Goal: Task Accomplishment & Management: Complete application form

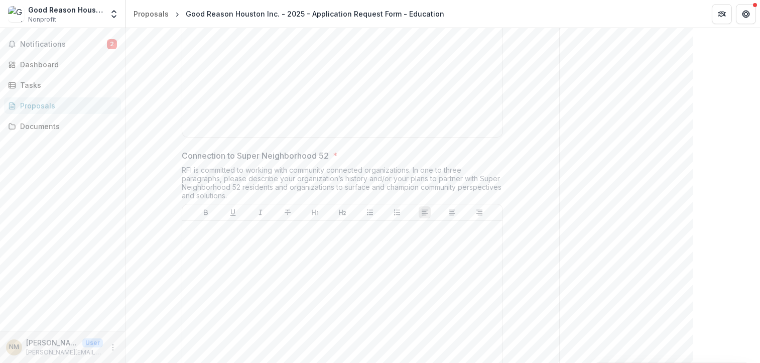
scroll to position [2324, 0]
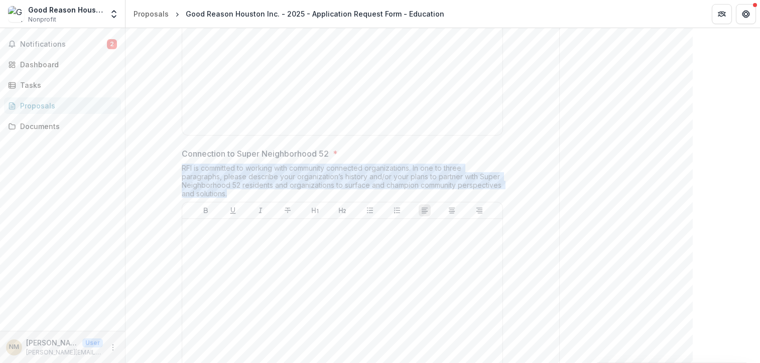
drag, startPoint x: 236, startPoint y: 186, endPoint x: 172, endPoint y: 160, distance: 70.0
copy div "RFI is committed to working with community connected organizations. In one to t…"
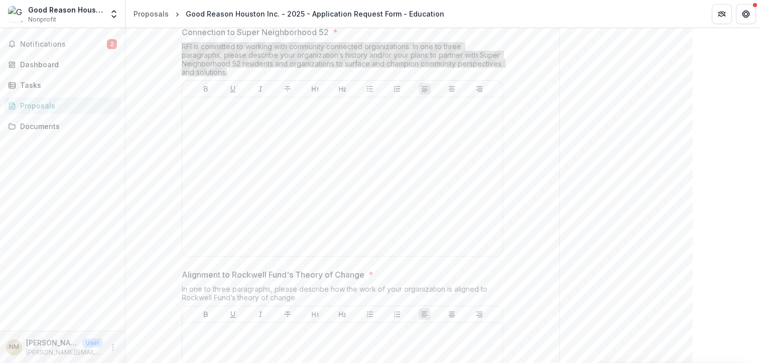
scroll to position [2595, 0]
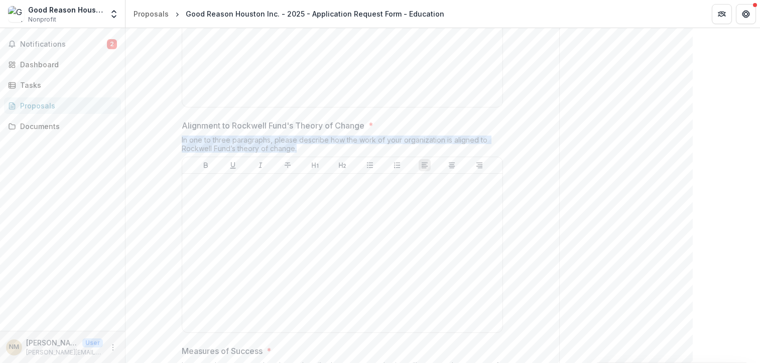
drag, startPoint x: 312, startPoint y: 144, endPoint x: 163, endPoint y: 135, distance: 149.4
copy div "In one to three paragraphs, please describe how the work of your organization i…"
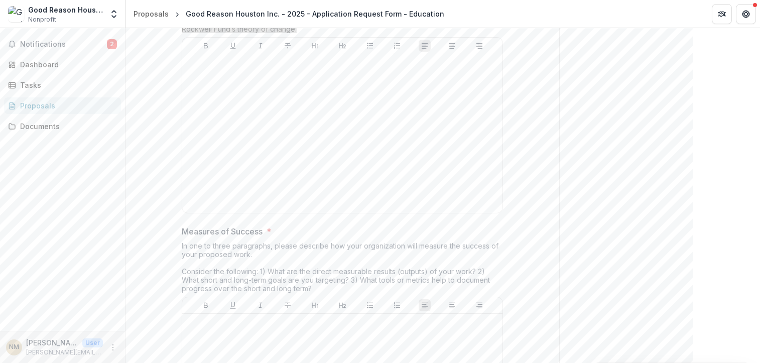
scroll to position [2735, 0]
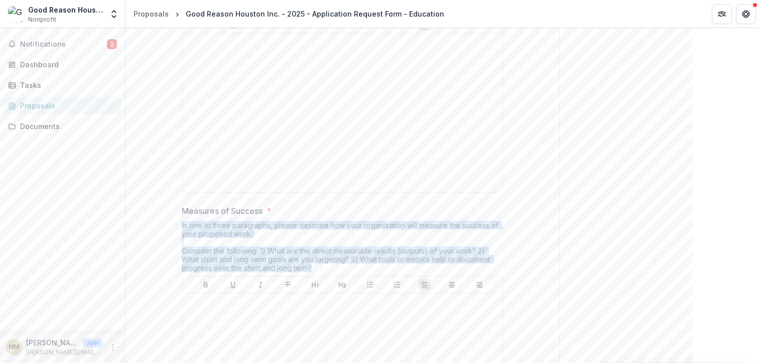
drag, startPoint x: 321, startPoint y: 261, endPoint x: 167, endPoint y: 211, distance: 162.1
copy div "In one to three paragraphs, please describe how your organization will measure …"
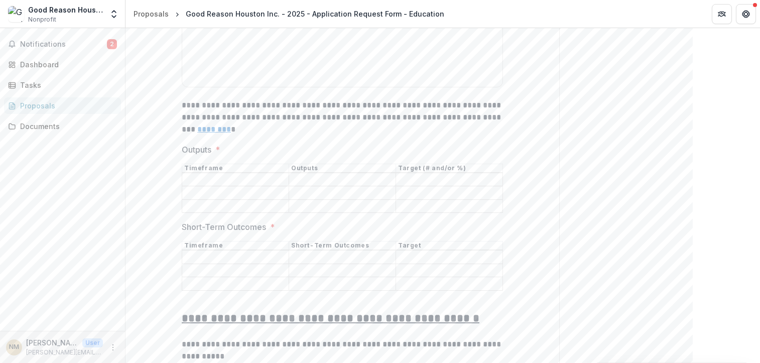
scroll to position [3100, 0]
click at [193, 174] on input "Outputs *" at bounding box center [235, 180] width 106 height 12
click at [182, 151] on div "Outputs * Timeframe Outputs Target (# and/or %)" at bounding box center [342, 179] width 321 height 70
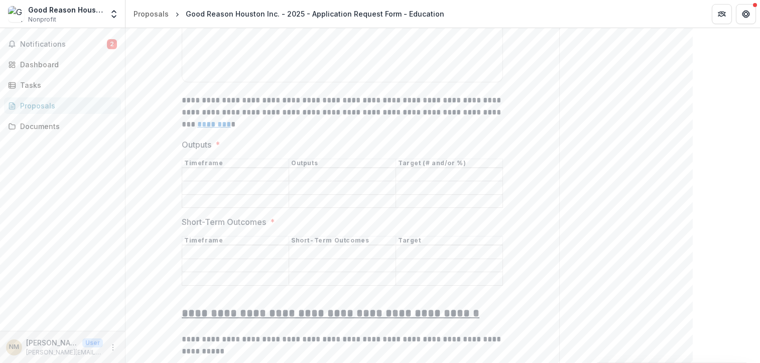
scroll to position [3106, 0]
drag, startPoint x: 184, startPoint y: 156, endPoint x: 481, endPoint y: 201, distance: 300.1
click at [481, 201] on div "**********" at bounding box center [342, 173] width 321 height 6156
copy thead
drag, startPoint x: 408, startPoint y: 269, endPoint x: 223, endPoint y: 231, distance: 188.6
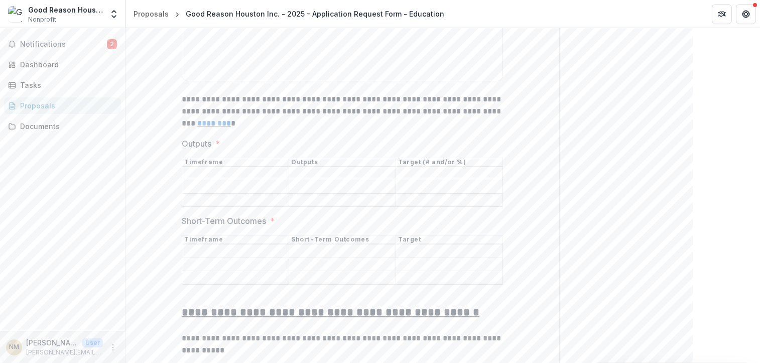
click at [225, 235] on table "Timeframe Short-Term Outcomes Target" at bounding box center [342, 260] width 321 height 50
drag, startPoint x: 184, startPoint y: 231, endPoint x: 443, endPoint y: 272, distance: 262.7
click at [443, 272] on table "Timeframe Short-Term Outcomes Target" at bounding box center [342, 260] width 321 height 50
copy table "Timeframe Short-Term Outcomes Target"
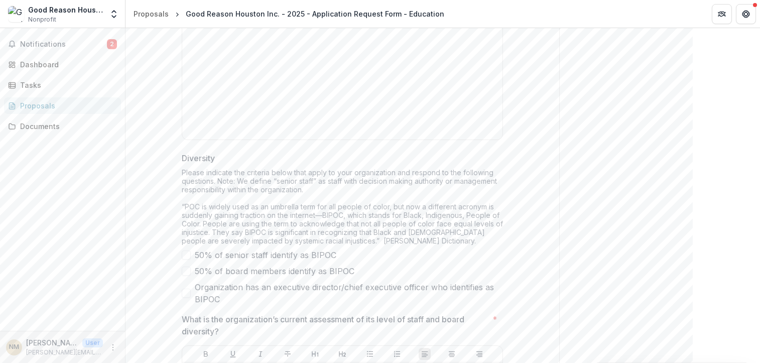
scroll to position [3684, 0]
drag, startPoint x: 228, startPoint y: 292, endPoint x: 204, endPoint y: 271, distance: 32.4
click at [205, 280] on span "Organization has an executive director/chief executive officer who identifies a…" at bounding box center [349, 292] width 308 height 24
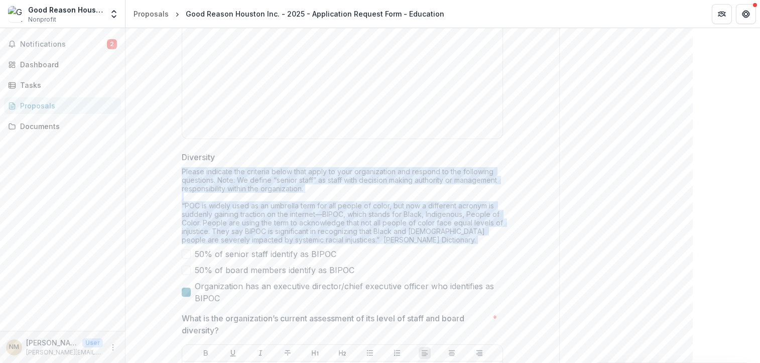
drag, startPoint x: 190, startPoint y: 161, endPoint x: 231, endPoint y: 287, distance: 132.4
click at [187, 293] on polyline at bounding box center [189, 295] width 5 height 4
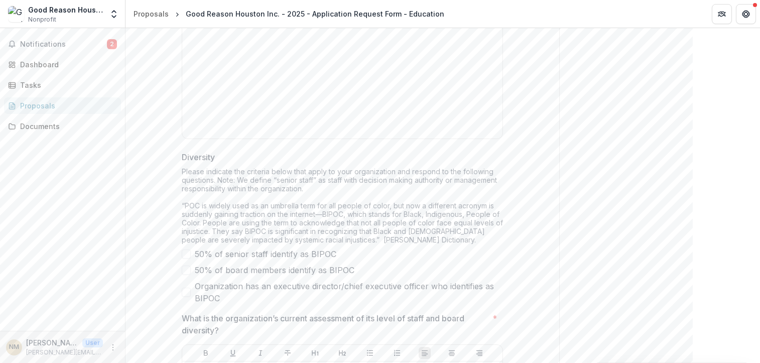
click at [213, 152] on div "Diversity Please indicate the criteria below that apply to your organization an…" at bounding box center [342, 227] width 321 height 153
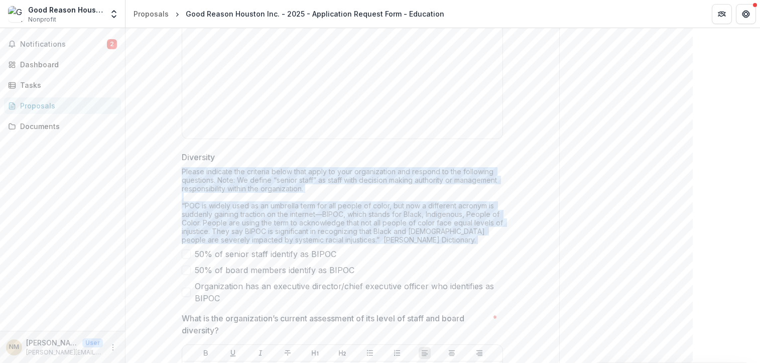
drag, startPoint x: 180, startPoint y: 160, endPoint x: 229, endPoint y: 292, distance: 140.4
click at [229, 292] on div "Diversity Please indicate the criteria below that apply to your organization an…" at bounding box center [342, 227] width 321 height 153
copy div "Please indicate the criteria below that apply to your organization and respond …"
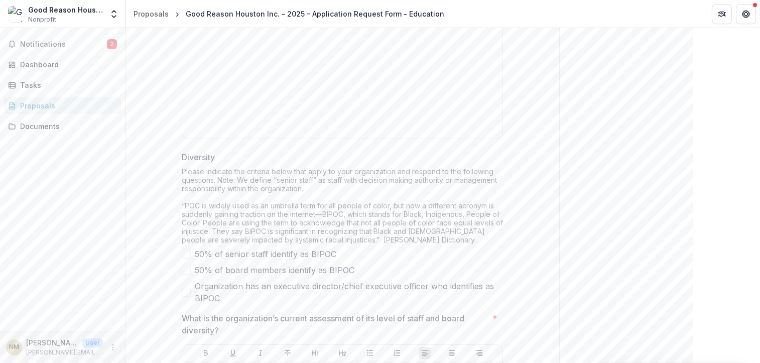
drag, startPoint x: 338, startPoint y: 242, endPoint x: 277, endPoint y: 242, distance: 61.3
click at [277, 248] on label "50% of senior staff identify as BIPOC" at bounding box center [342, 254] width 321 height 12
click at [188, 250] on span at bounding box center [186, 254] width 9 height 9
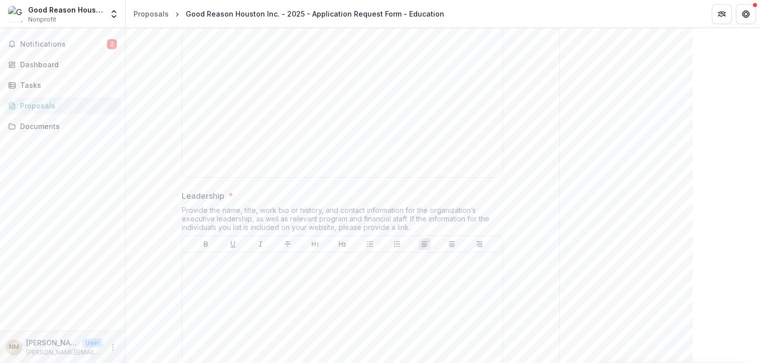
scroll to position [4457, 0]
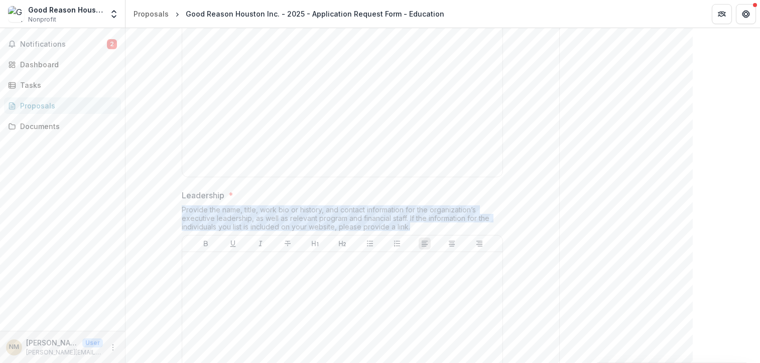
drag, startPoint x: 423, startPoint y: 216, endPoint x: 218, endPoint y: 203, distance: 204.8
copy div "Provide the name, title, work bio or history, and contact information for the o…"
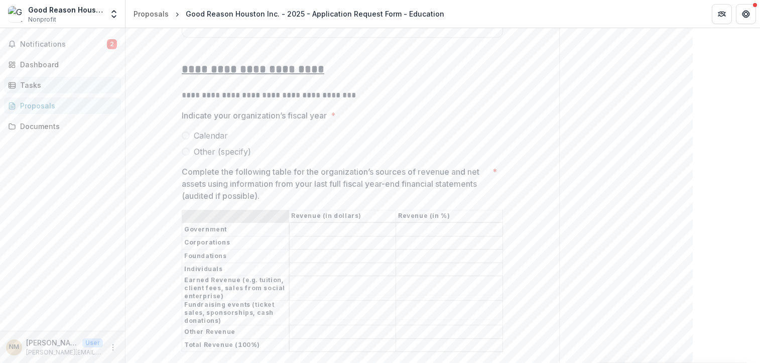
scroll to position [4835, 0]
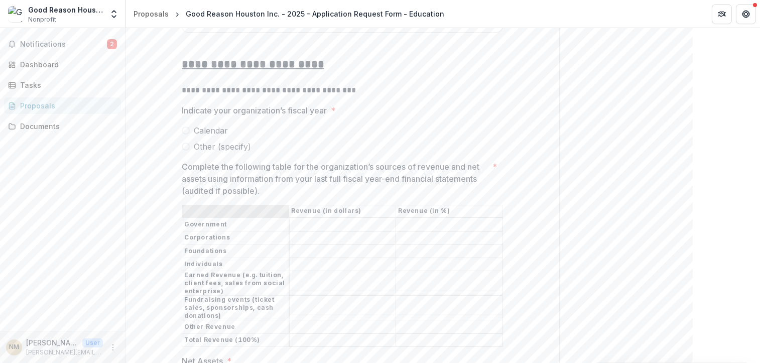
click at [184, 143] on span at bounding box center [186, 147] width 8 height 8
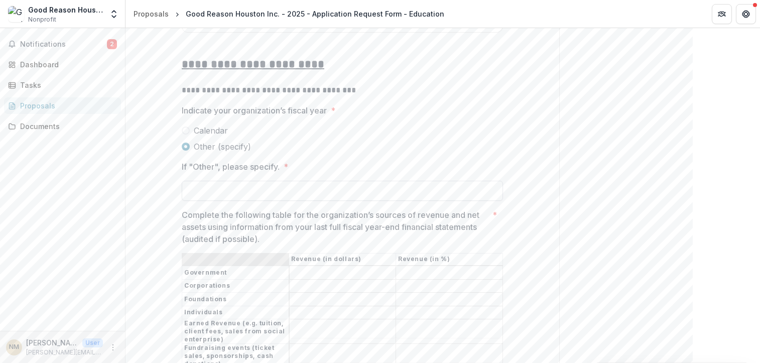
click at [236, 181] on input "If "Other", please specify. *" at bounding box center [342, 191] width 321 height 20
type input "**********"
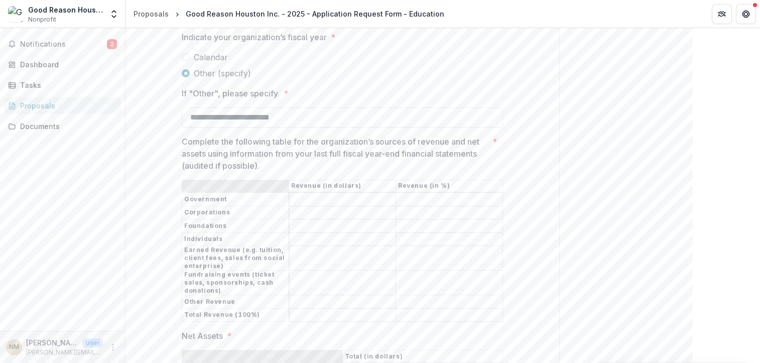
scroll to position [4922, 0]
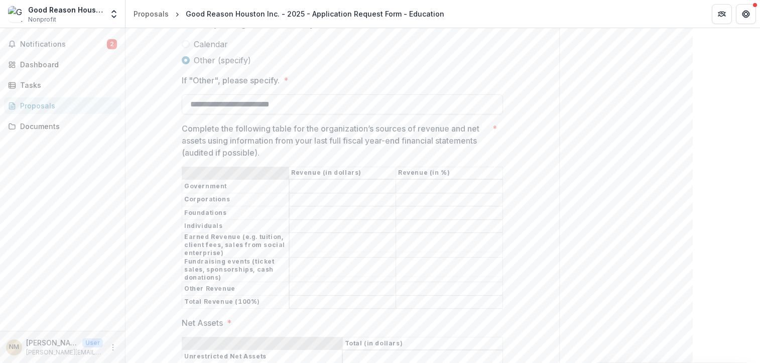
drag, startPoint x: 418, startPoint y: 290, endPoint x: 300, endPoint y: 173, distance: 166.2
click at [302, 179] on tbody "Government Corporations Foundations Individuals Earned Revenue (e.g. tuition, c…" at bounding box center [342, 244] width 321 height 130
drag, startPoint x: 286, startPoint y: 148, endPoint x: 290, endPoint y: 159, distance: 11.9
click at [290, 159] on div "Complete the following table for the organization’s sources of revenue and net …" at bounding box center [342, 216] width 321 height 187
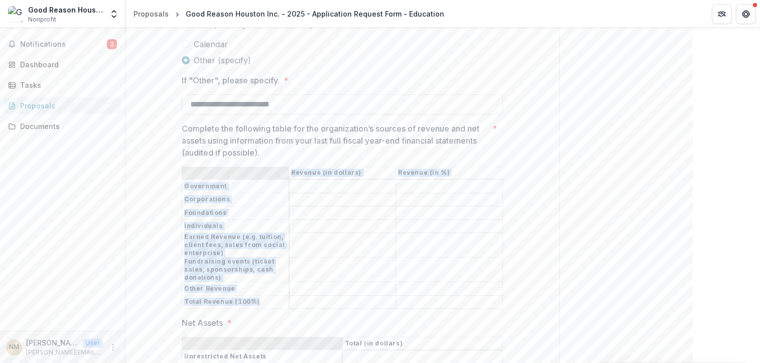
drag, startPoint x: 290, startPoint y: 162, endPoint x: 347, endPoint y: 257, distance: 110.4
click at [414, 284] on table "Revenue (in dollars) Revenue (in %) Government Corporations Foundations Individ…" at bounding box center [342, 238] width 321 height 143
copy table "Revenue (in dollars) Revenue (in %) Government Corporations Foundations Individ…"
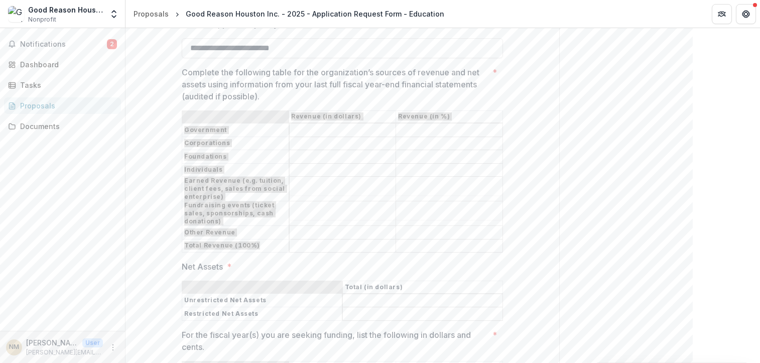
scroll to position [5095, 0]
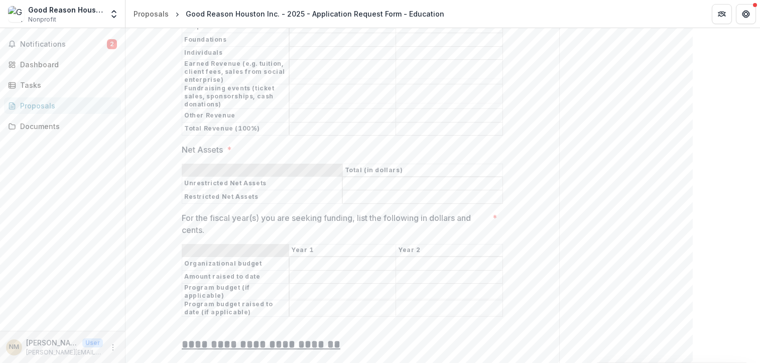
drag, startPoint x: 369, startPoint y: 181, endPoint x: 267, endPoint y: 147, distance: 107.0
click at [267, 147] on div "Net Assets * Total (in dollars) Unrestricted Net Assets Restricted Net Assets" at bounding box center [342, 174] width 321 height 60
drag, startPoint x: 242, startPoint y: 150, endPoint x: 374, endPoint y: 183, distance: 136.0
click at [374, 183] on table "Total (in dollars) Unrestricted Net Assets Restricted Net Assets" at bounding box center [342, 184] width 321 height 40
copy table "Total (in dollars) Unrestricted Net Assets Restricted Net Assets"
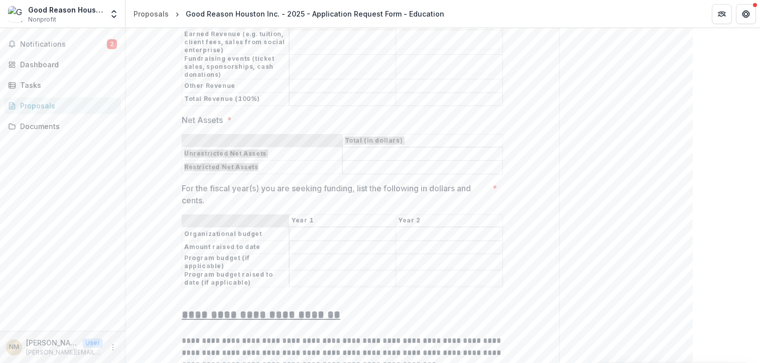
scroll to position [5139, 0]
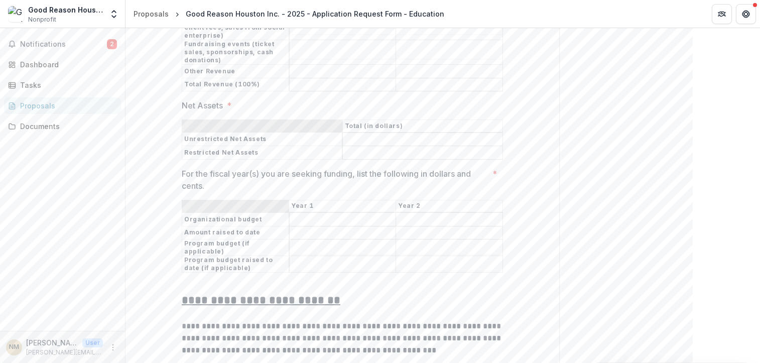
drag, startPoint x: 412, startPoint y: 244, endPoint x: 266, endPoint y: 211, distance: 149.7
click at [267, 215] on tbody "Organizational budget Amount raised to date Program budget (if applicable) Prog…" at bounding box center [342, 242] width 321 height 60
click at [270, 200] on th at bounding box center [235, 206] width 107 height 13
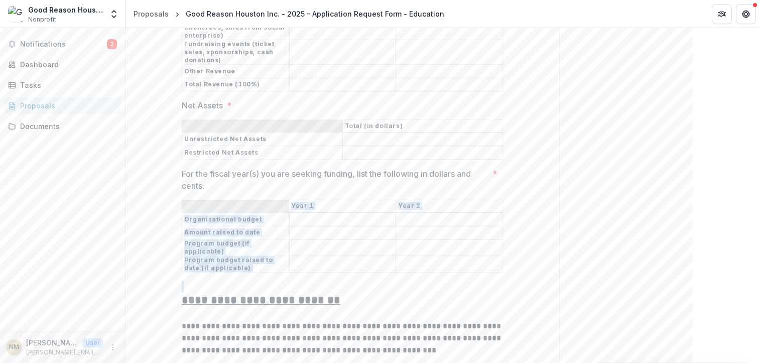
drag, startPoint x: 270, startPoint y: 186, endPoint x: 445, endPoint y: 260, distance: 189.9
copy table "Year 1 Year 2 Organizational budget Amount raised to date Program budget (if ap…"
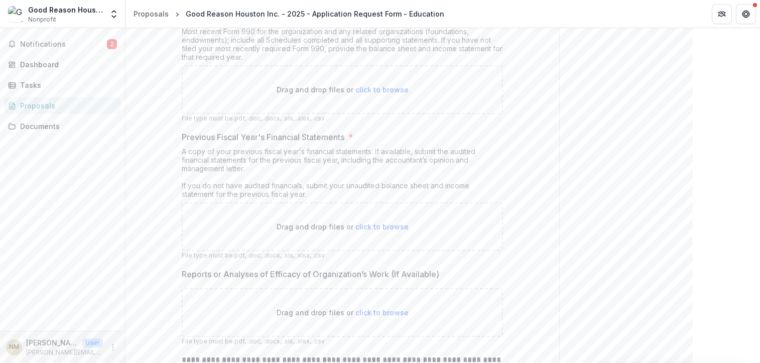
scroll to position [6019, 0]
